Goal: Information Seeking & Learning: Compare options

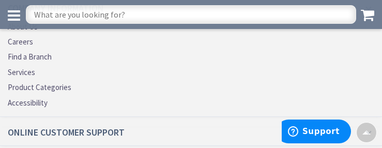
scroll to position [2148, 0]
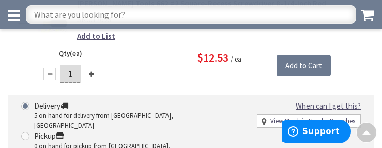
scroll to position [2118, 0]
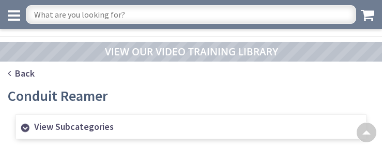
scroll to position [815, 0]
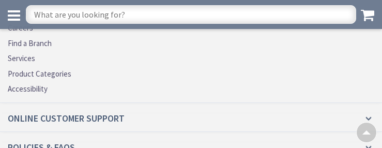
scroll to position [2159, 0]
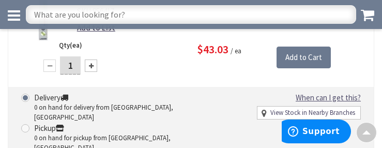
scroll to position [2126, 0]
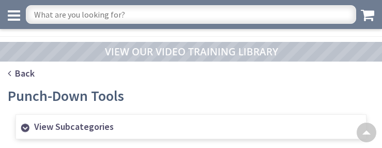
scroll to position [652, 0]
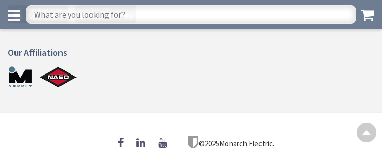
scroll to position [652, 0]
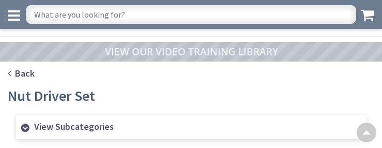
scroll to position [823, 0]
